Goal: Share content: Share content

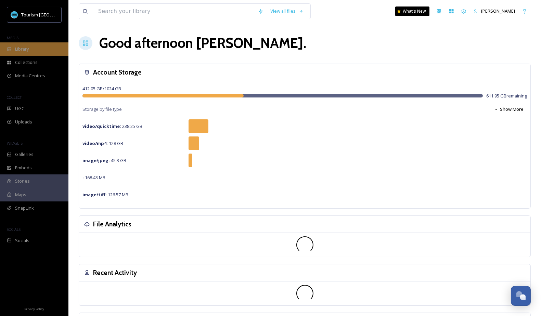
click at [50, 53] on div "Library" at bounding box center [34, 48] width 68 height 13
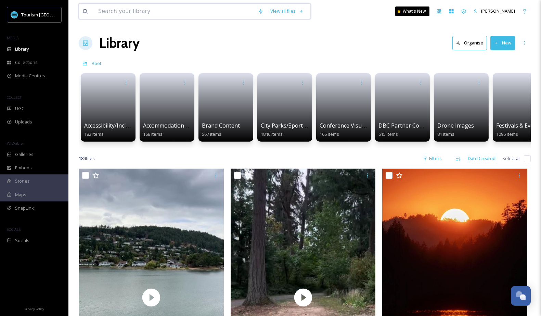
click at [184, 17] on input at bounding box center [175, 11] width 160 height 15
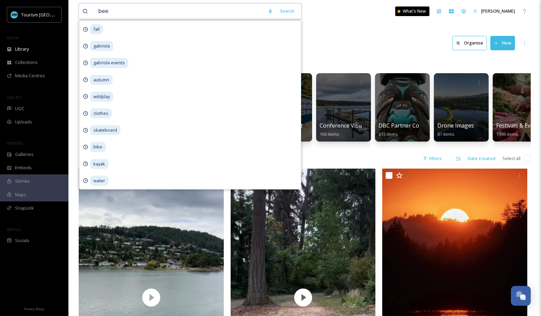
type input "beer"
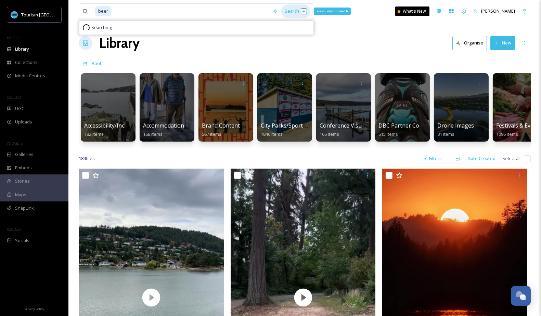
click at [290, 6] on div "Search Press Enter to search" at bounding box center [295, 10] width 29 height 13
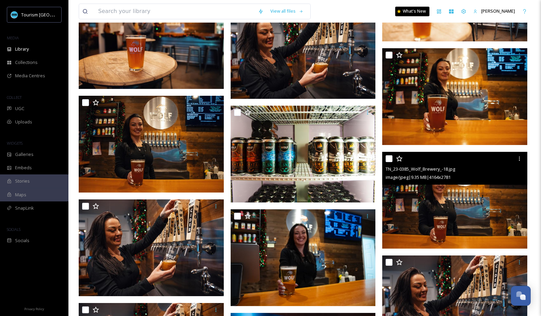
scroll to position [2603, 0]
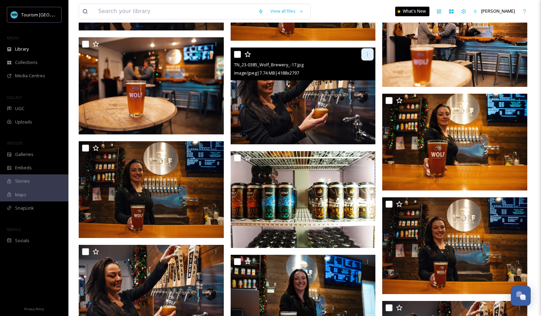
click at [371, 56] on div at bounding box center [367, 54] width 12 height 12
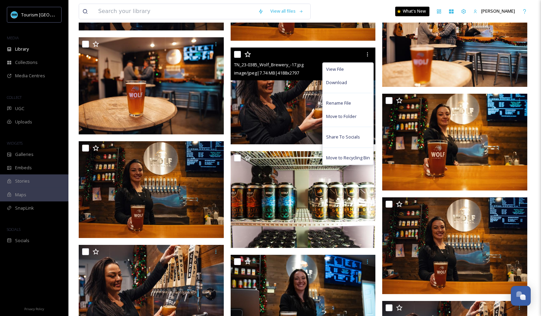
click at [298, 108] on img at bounding box center [303, 95] width 145 height 97
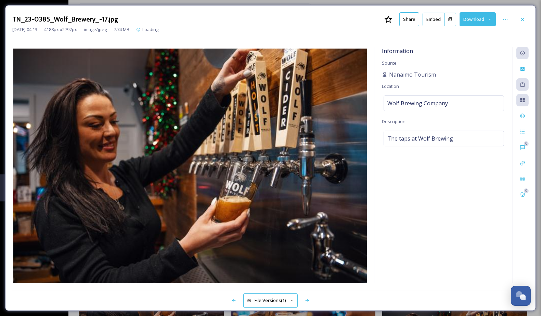
click at [412, 18] on button "Share" at bounding box center [409, 19] width 20 height 14
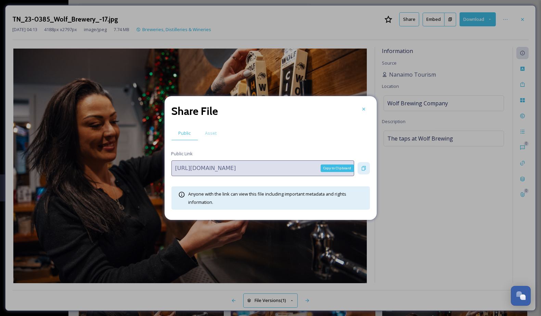
click at [364, 169] on icon at bounding box center [363, 168] width 5 height 5
click at [366, 119] on div "Share File" at bounding box center [270, 111] width 198 height 16
click at [365, 111] on icon at bounding box center [363, 108] width 5 height 5
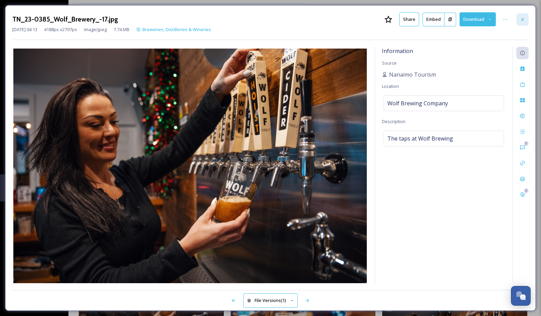
click at [522, 17] on icon at bounding box center [521, 19] width 5 height 5
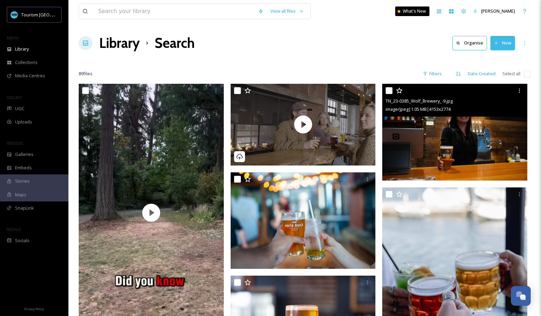
click at [473, 146] on img at bounding box center [454, 132] width 145 height 97
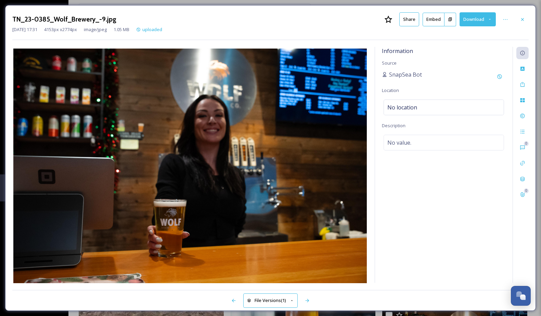
click at [410, 18] on button "Share" at bounding box center [409, 19] width 20 height 14
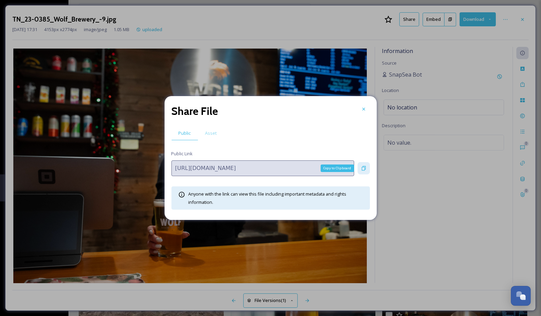
click at [361, 167] on icon at bounding box center [363, 168] width 5 height 5
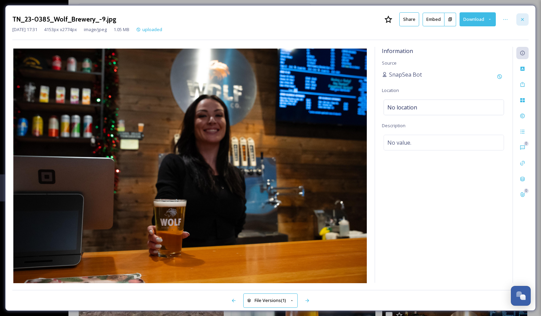
click at [522, 19] on icon at bounding box center [522, 19] width 3 height 3
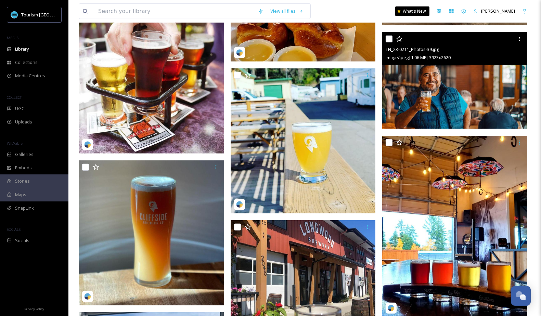
scroll to position [1257, 0]
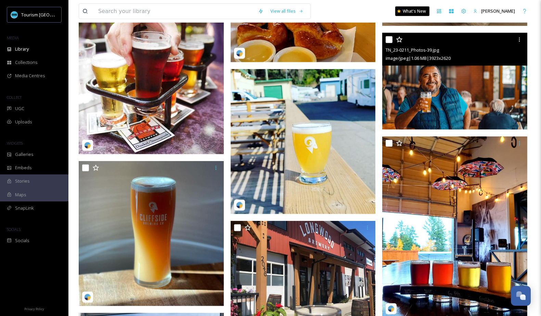
click at [433, 80] on img at bounding box center [454, 81] width 145 height 97
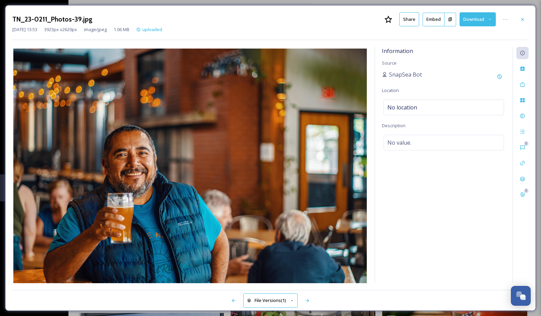
click at [410, 21] on button "Share" at bounding box center [409, 19] width 20 height 14
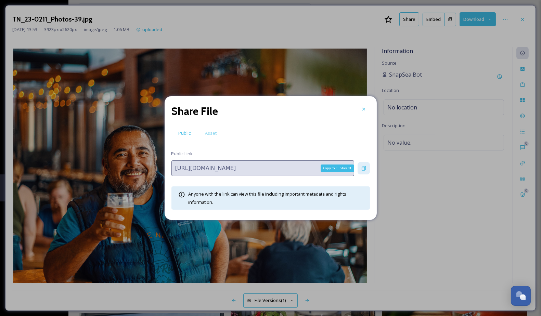
click at [360, 169] on div "Copy to Clipboard" at bounding box center [363, 168] width 12 height 12
click at [365, 111] on icon at bounding box center [363, 108] width 5 height 5
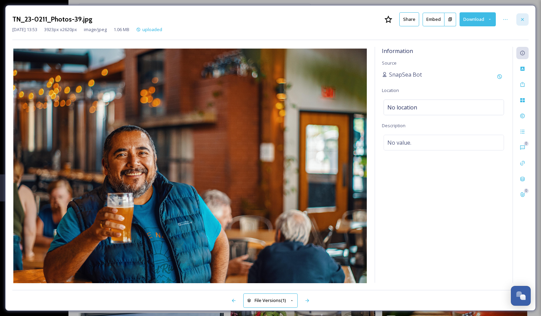
click at [524, 18] on icon at bounding box center [521, 19] width 5 height 5
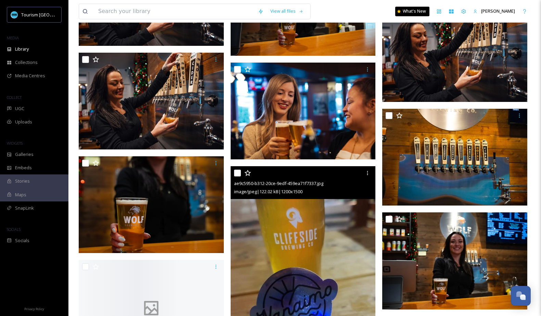
scroll to position [2900, 0]
